Goal: Task Accomplishment & Management: Use online tool/utility

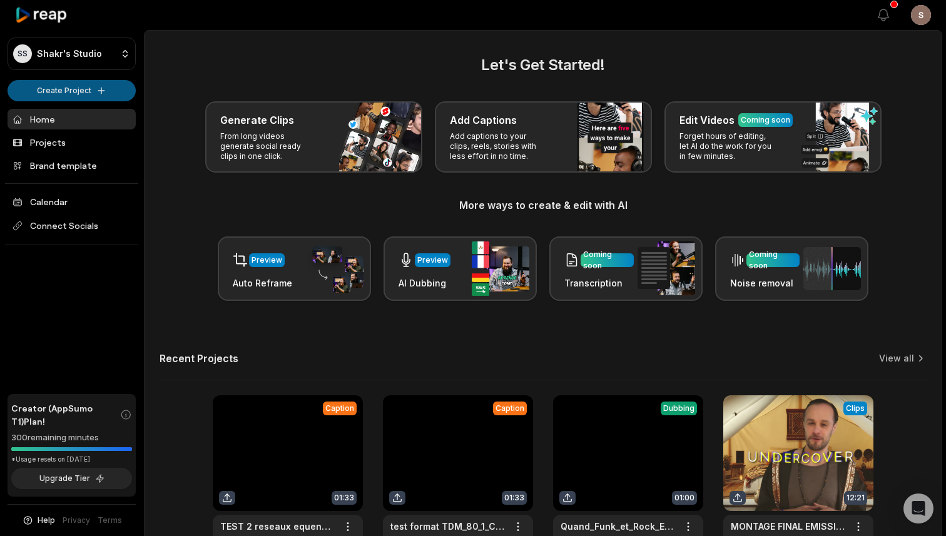
click at [85, 94] on html "SS Shakr's Studio Create Project Home Projects Brand template Calendar Connect …" at bounding box center [473, 268] width 946 height 536
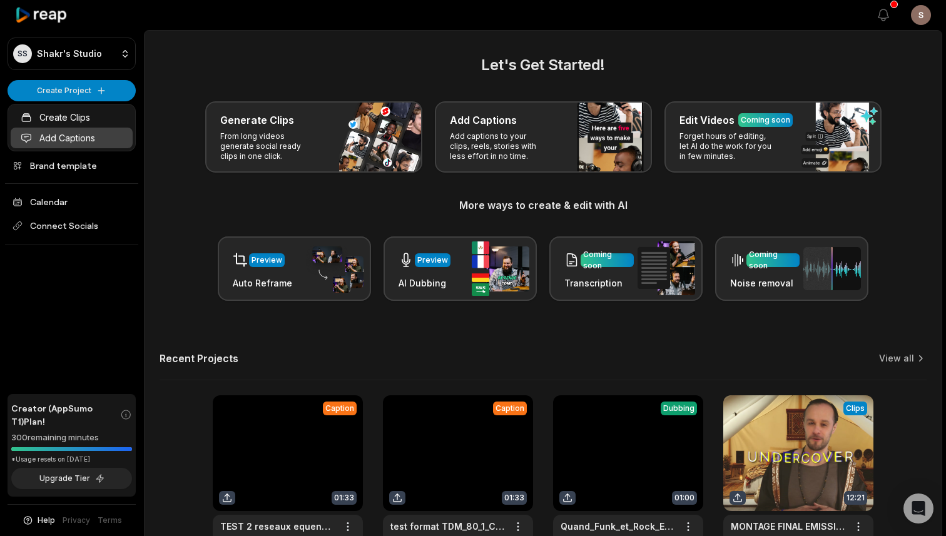
click at [68, 135] on link "Add Captions" at bounding box center [72, 138] width 122 height 21
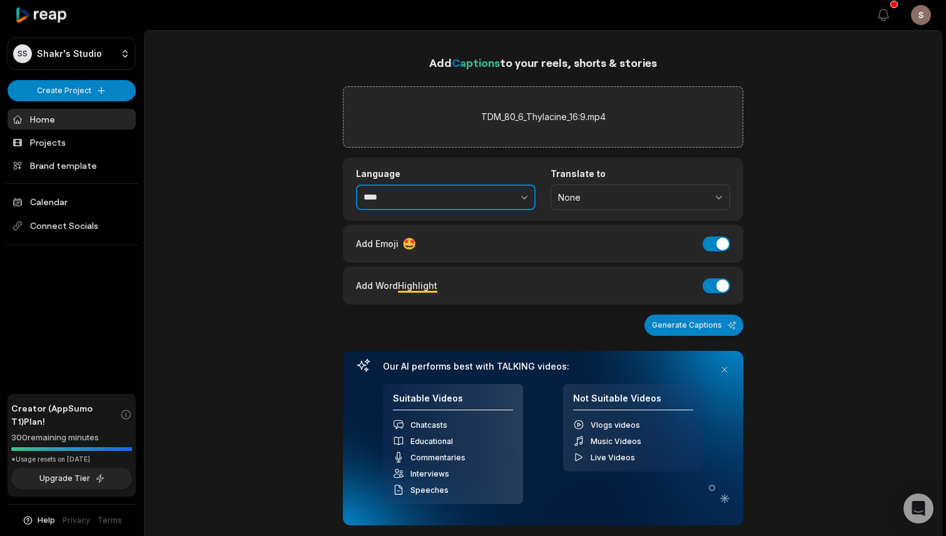
click at [471, 199] on button "button" at bounding box center [496, 198] width 77 height 26
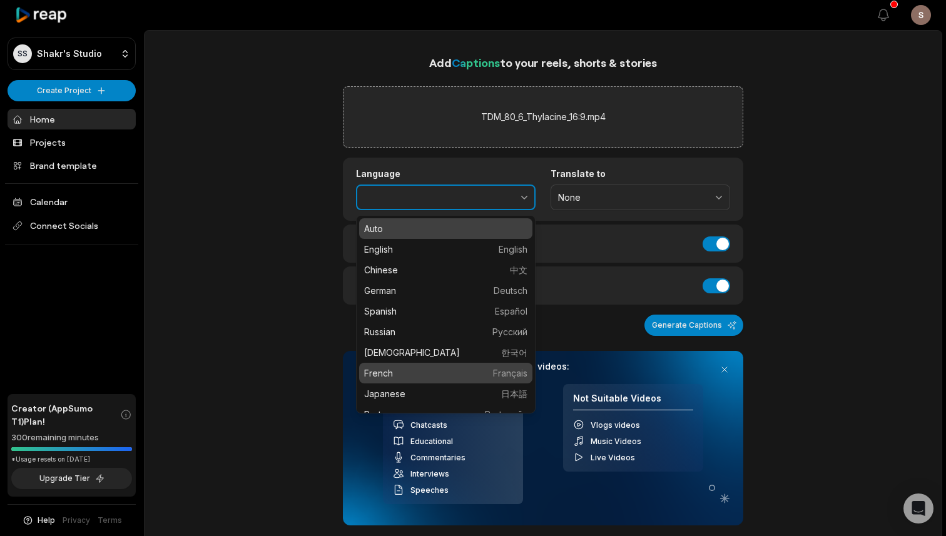
type input "******"
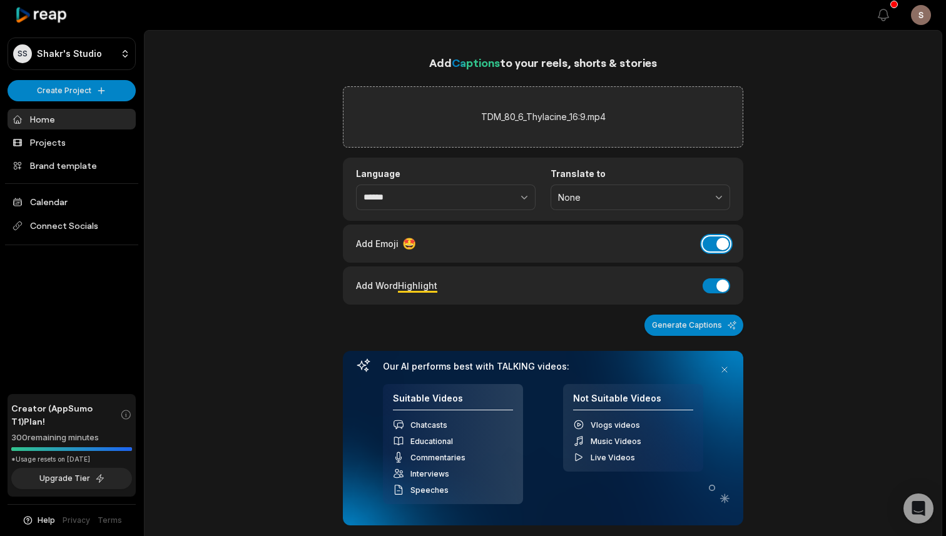
click at [722, 244] on button "Add Emoji" at bounding box center [716, 243] width 28 height 15
click at [704, 328] on button "Generate Captions" at bounding box center [693, 325] width 99 height 21
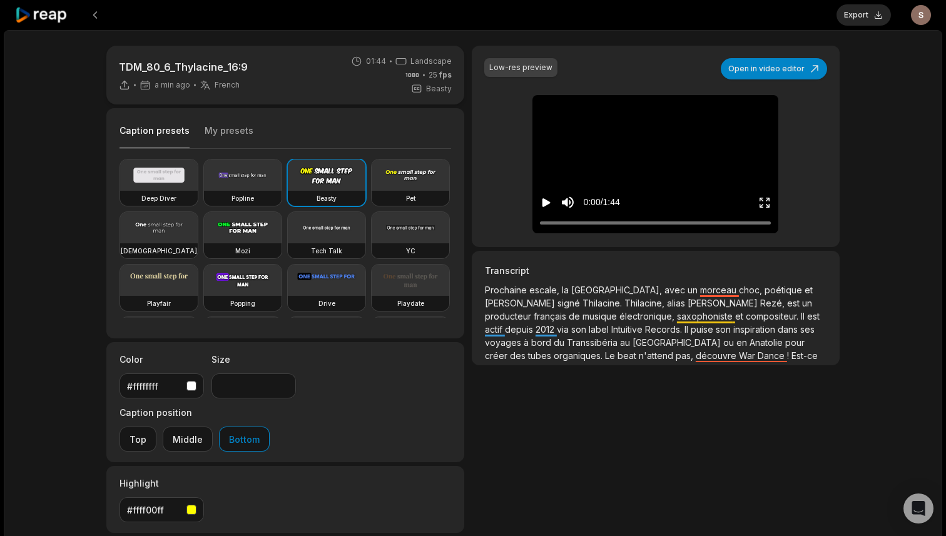
click at [224, 131] on button "My presets" at bounding box center [229, 136] width 49 height 24
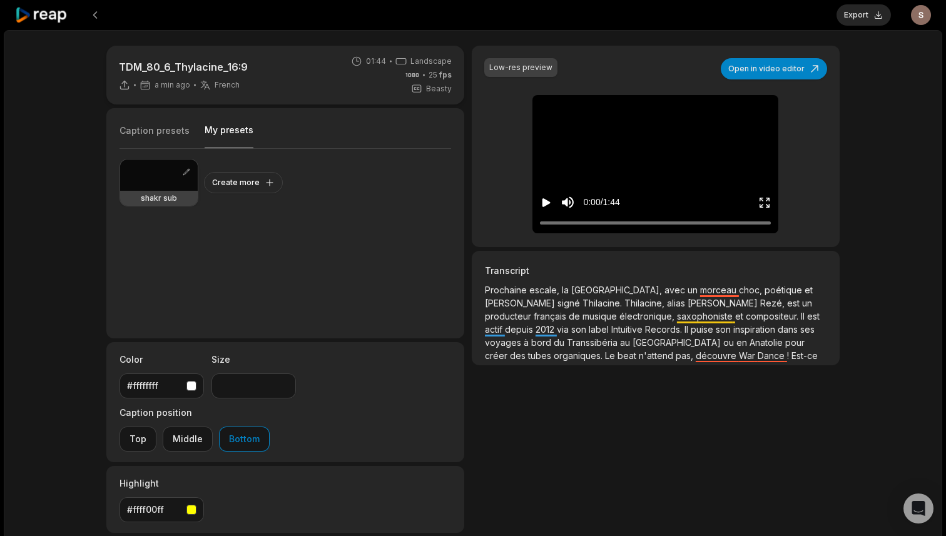
click at [160, 171] on div at bounding box center [159, 174] width 78 height 31
type input "**"
click at [772, 69] on button "Open in video editor" at bounding box center [774, 68] width 106 height 21
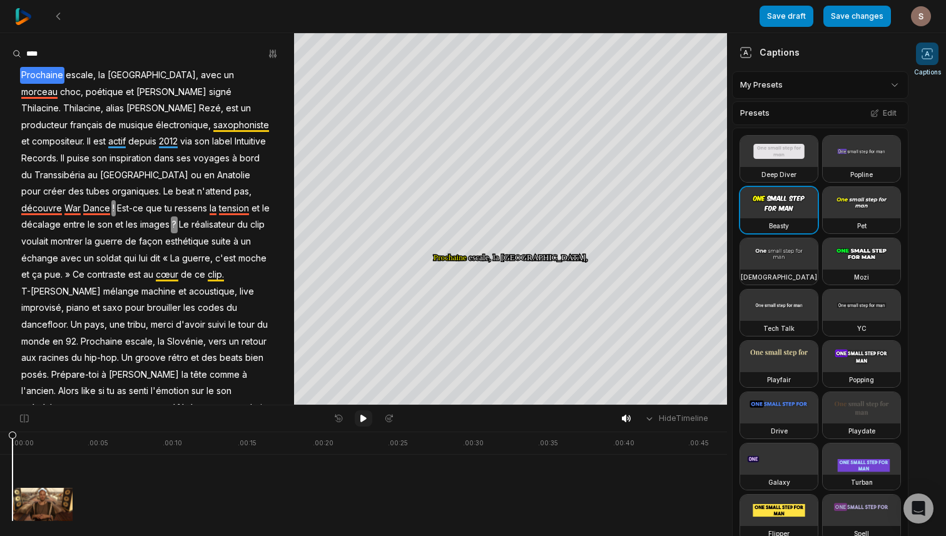
click at [364, 418] on icon at bounding box center [363, 419] width 6 height 8
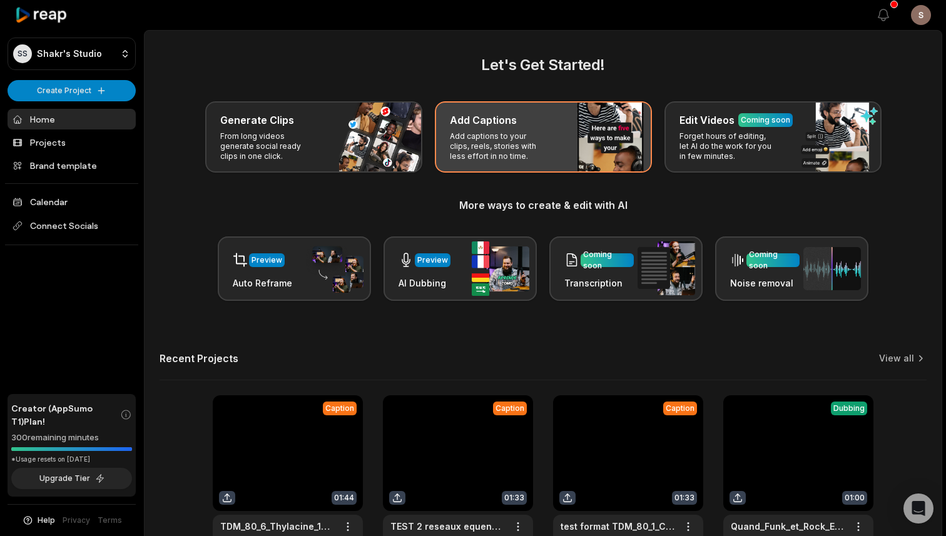
click at [500, 134] on p "Add captions to your clips, reels, stories with less effort in no time." at bounding box center [498, 146] width 97 height 30
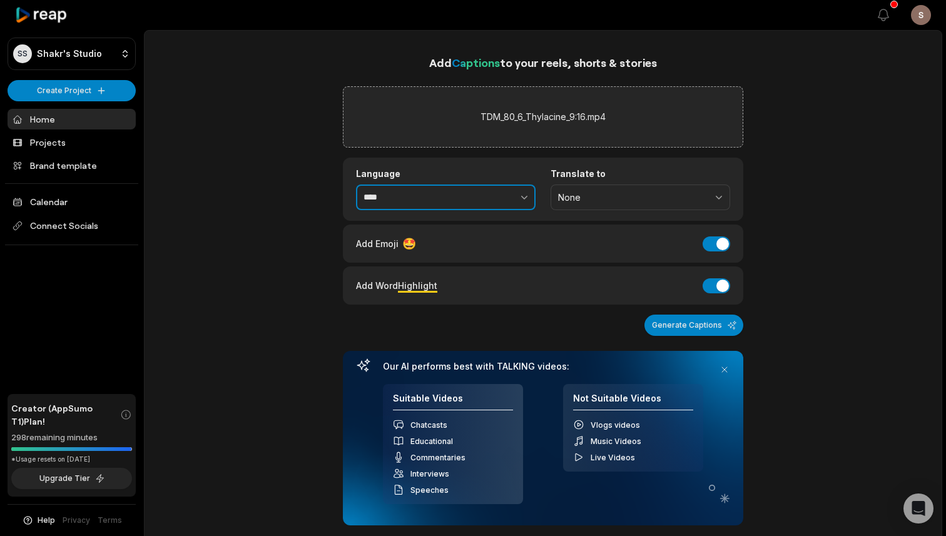
click at [485, 198] on button "button" at bounding box center [496, 198] width 77 height 26
type input "******"
click at [720, 286] on button "Add Word Highlight" at bounding box center [716, 285] width 28 height 15
click at [722, 246] on button "Add Emoji" at bounding box center [716, 243] width 28 height 15
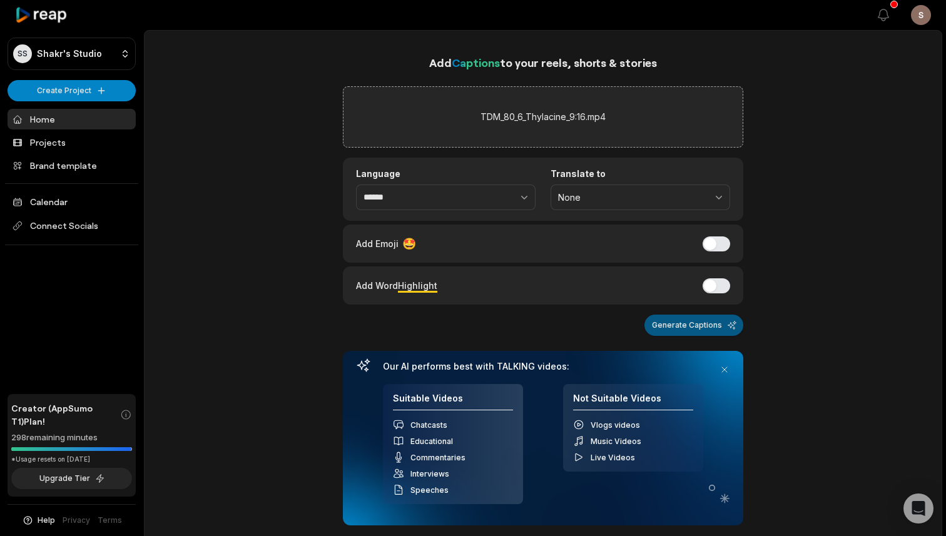
click at [696, 328] on button "Generate Captions" at bounding box center [693, 325] width 99 height 21
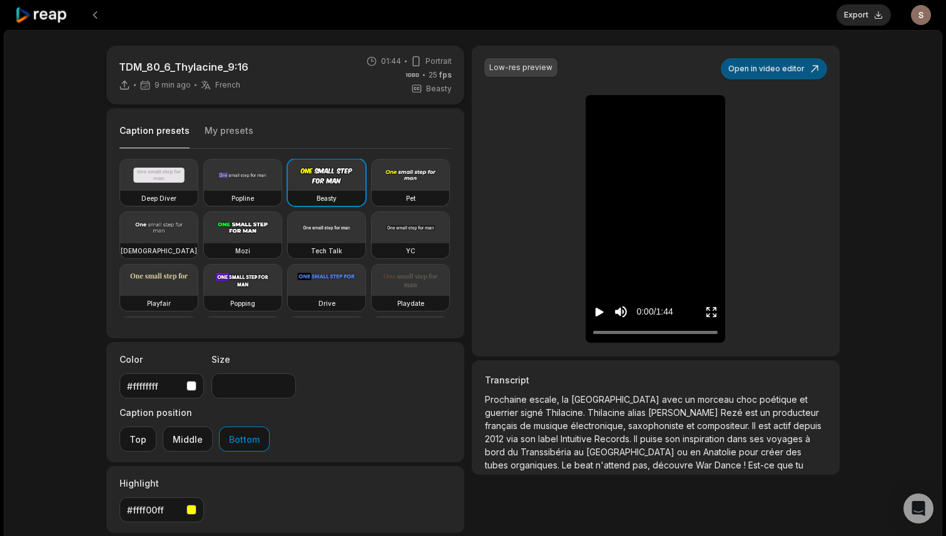
click at [759, 68] on button "Open in video editor" at bounding box center [774, 68] width 106 height 21
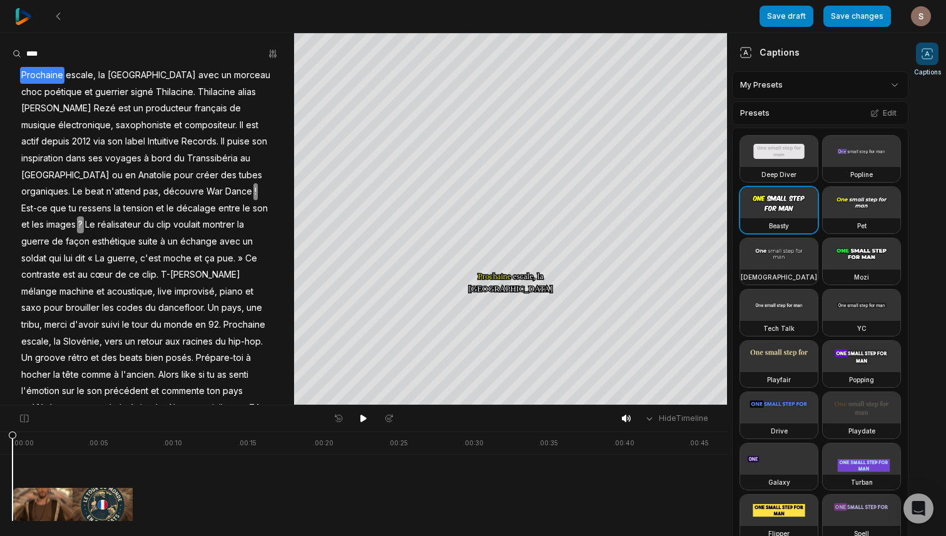
click at [154, 92] on span "Thilacine." at bounding box center [175, 92] width 42 height 17
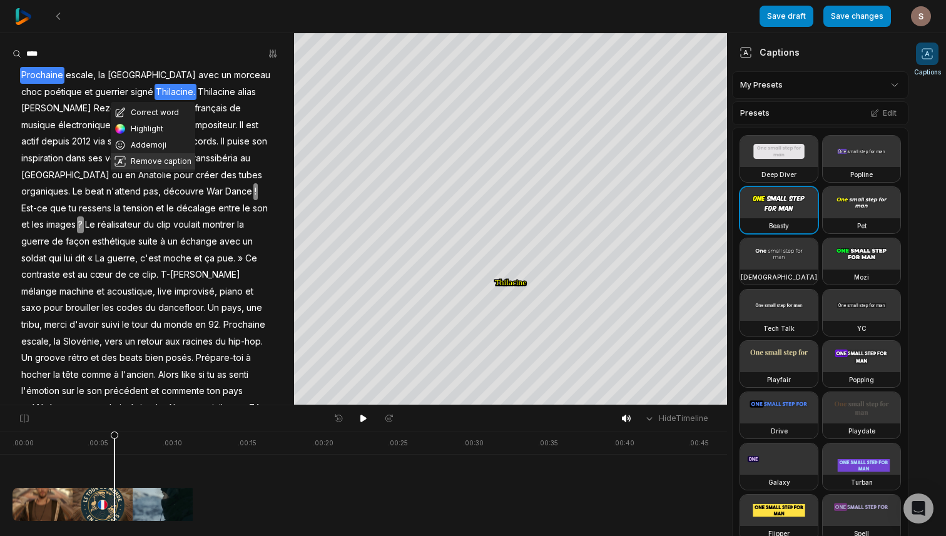
click at [151, 158] on button "Remove caption" at bounding box center [153, 161] width 84 height 16
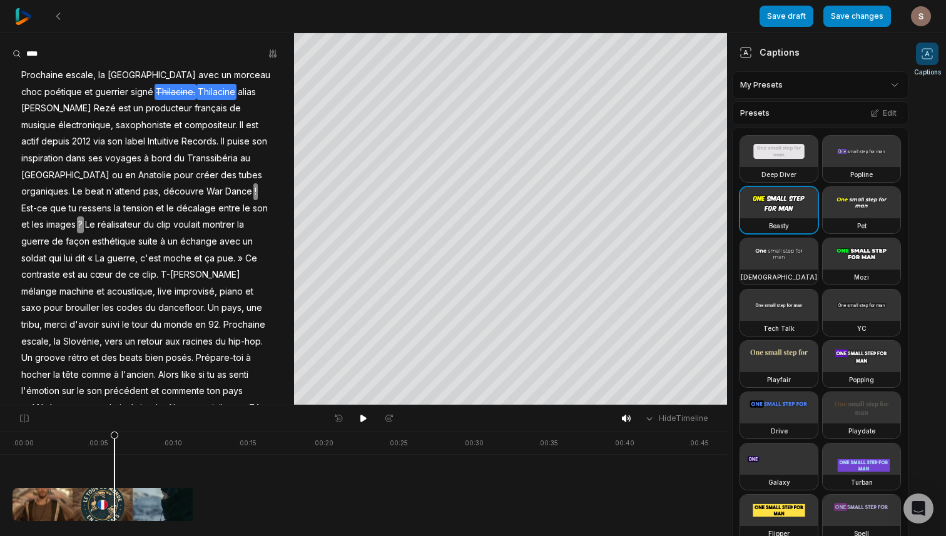
click at [196, 89] on span "Thilacine" at bounding box center [216, 92] width 40 height 17
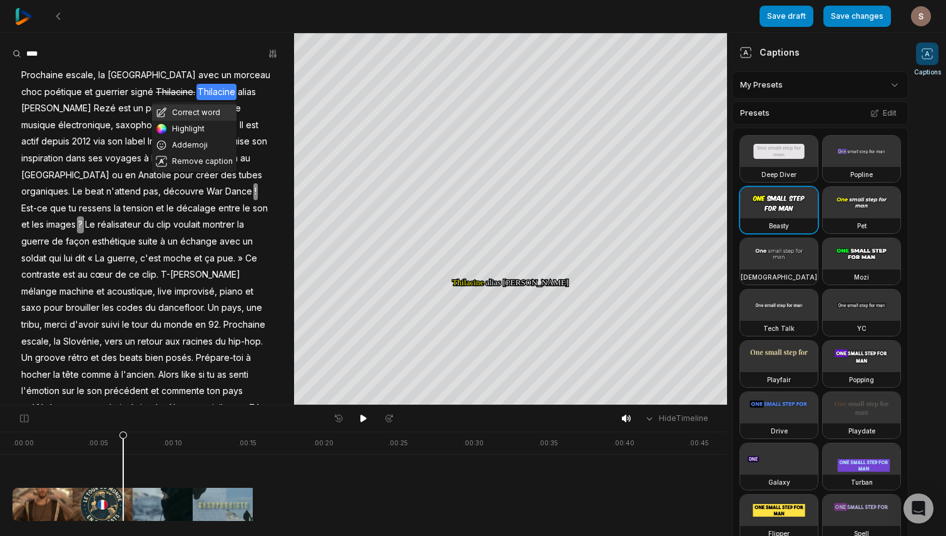
click at [195, 108] on button "Correct word" at bounding box center [194, 112] width 84 height 16
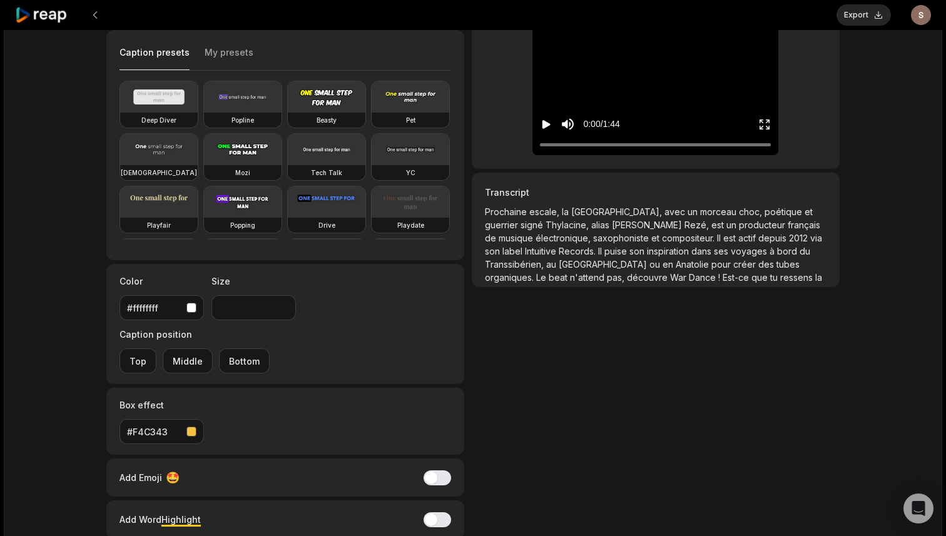
scroll to position [79, 0]
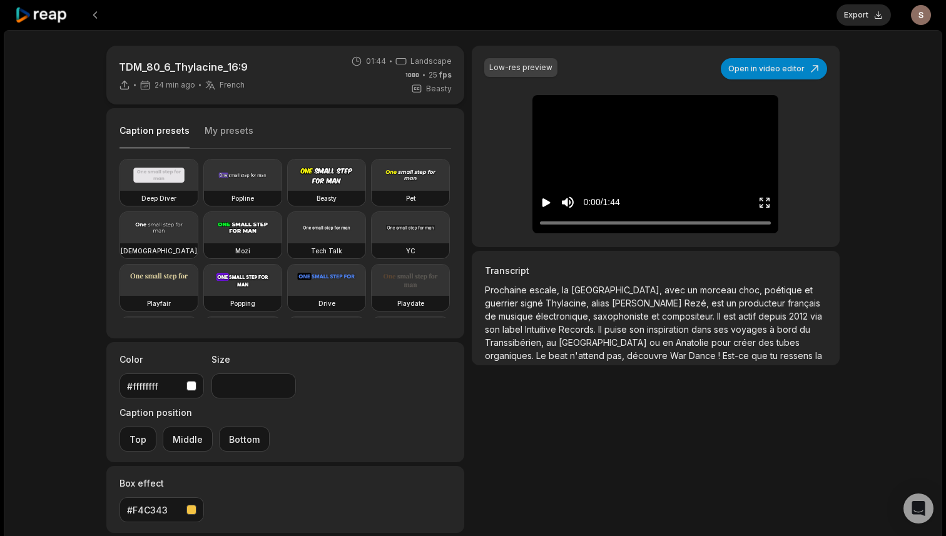
click at [544, 203] on icon "Play video" at bounding box center [546, 202] width 8 height 9
click at [540, 191] on button "Pause video" at bounding box center [546, 202] width 13 height 23
click at [759, 74] on button "Open in video editor" at bounding box center [774, 68] width 106 height 21
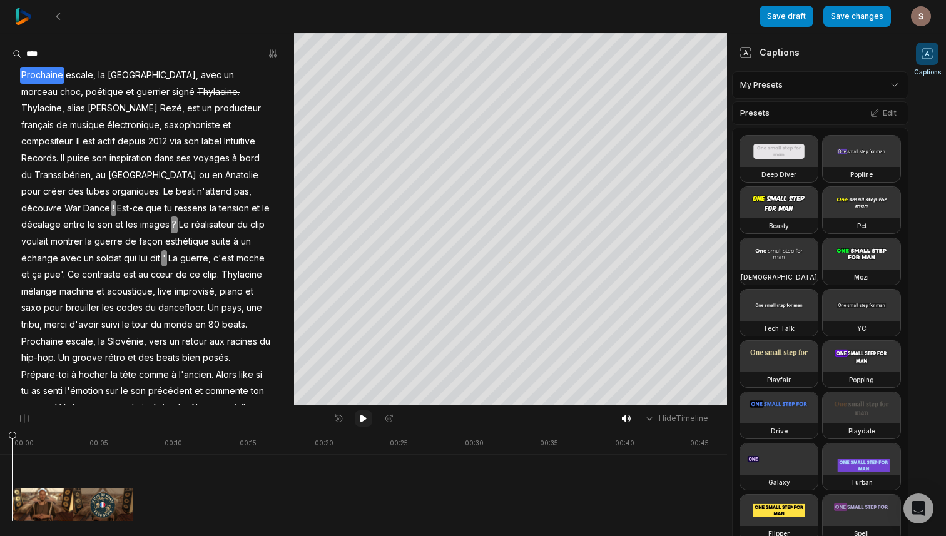
click at [358, 420] on icon at bounding box center [363, 418] width 10 height 10
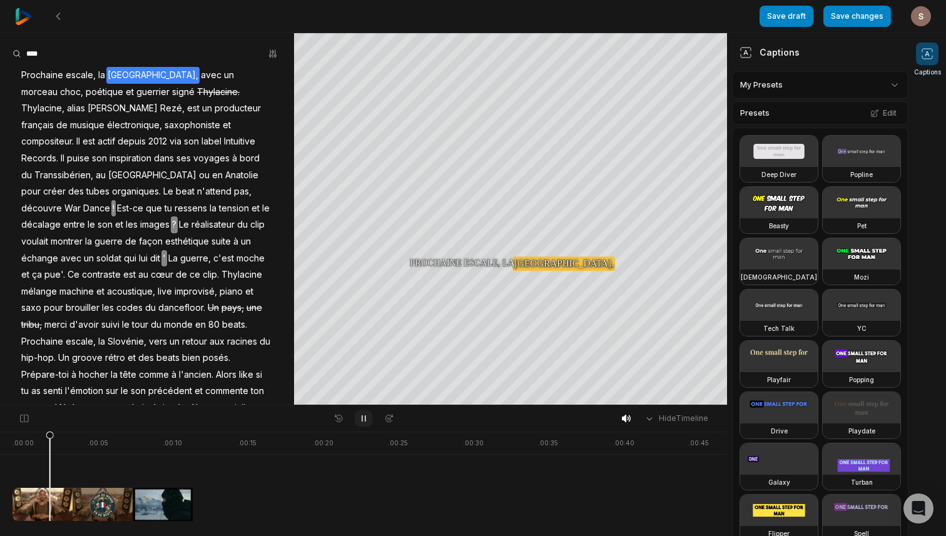
click at [365, 418] on icon at bounding box center [363, 419] width 3 height 6
